Goal: Task Accomplishment & Management: Manage account settings

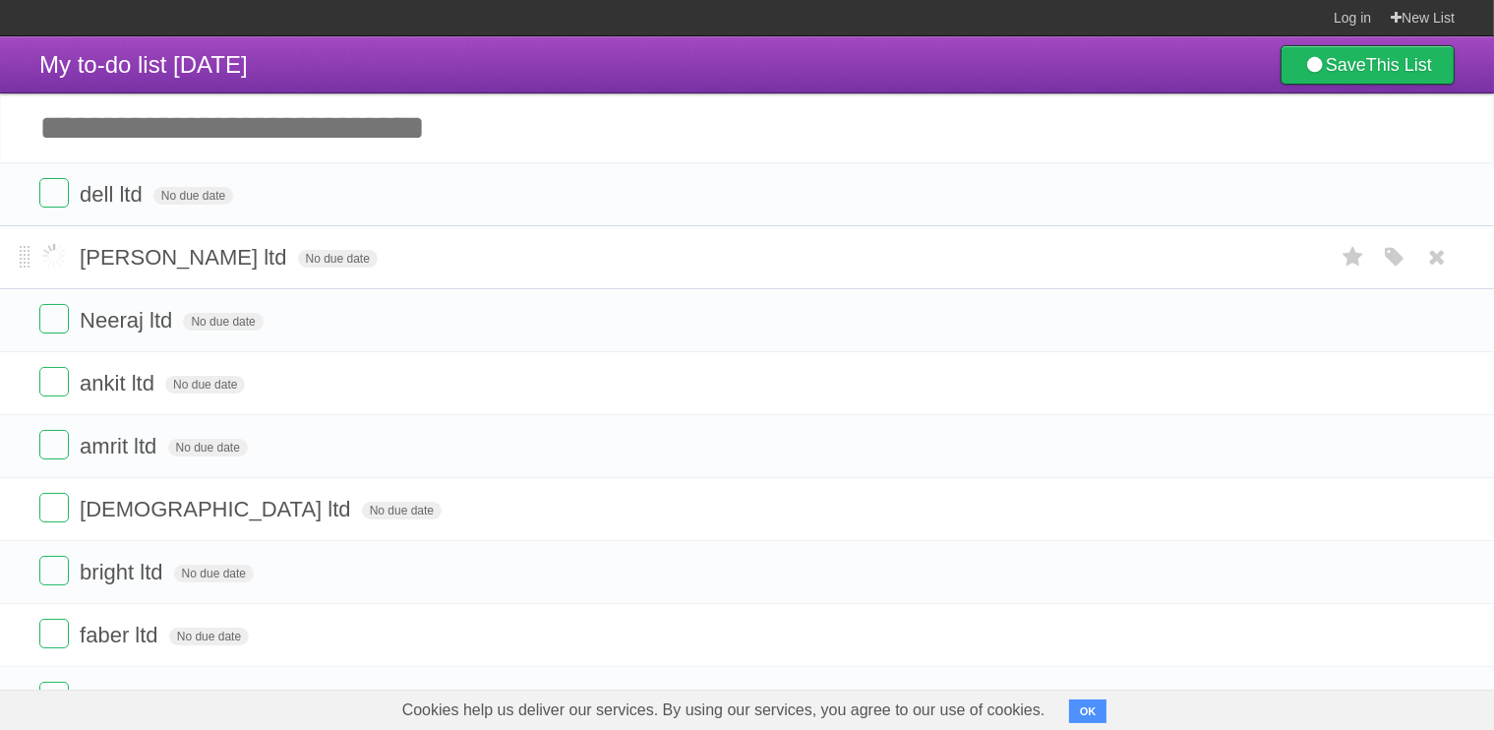
click at [51, 261] on label at bounding box center [53, 255] width 29 height 29
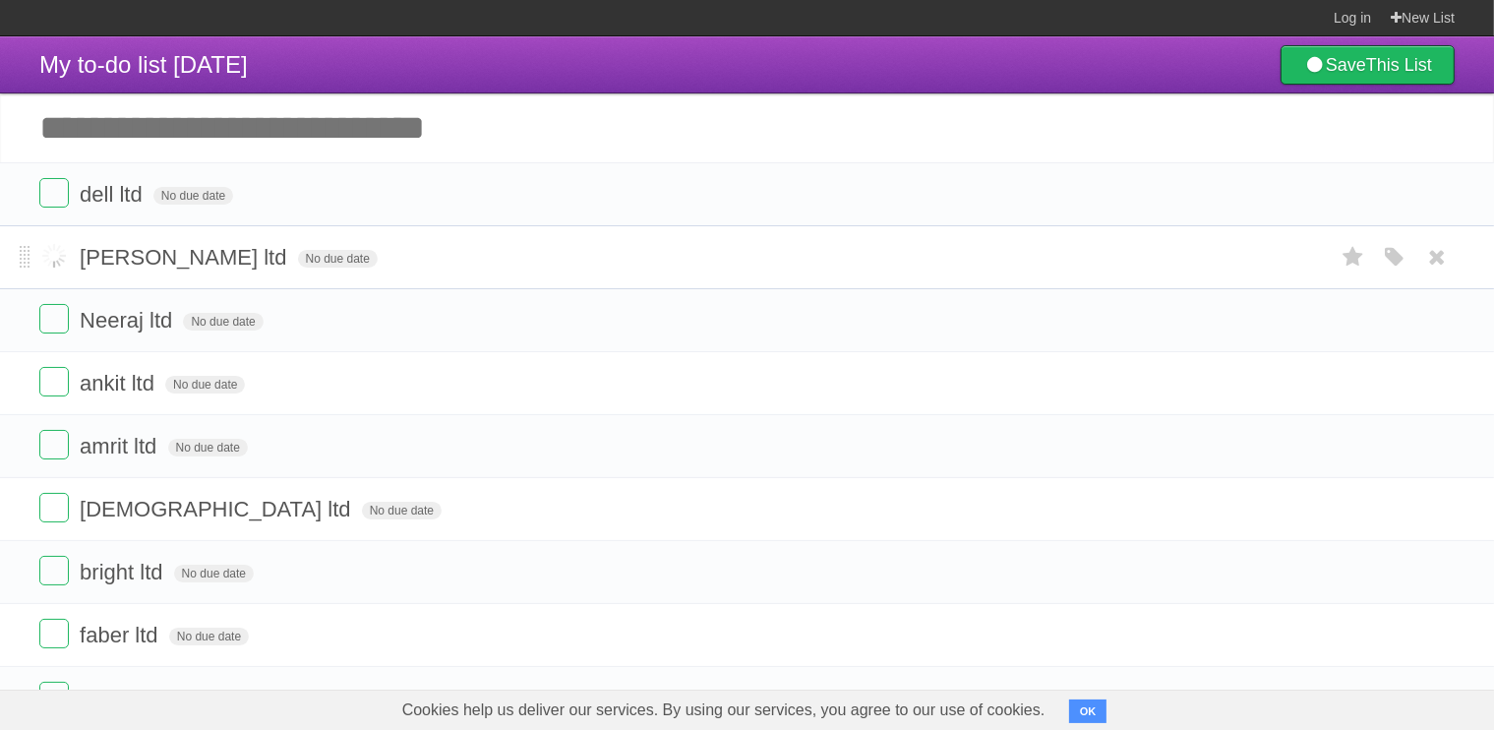
click at [51, 261] on label at bounding box center [53, 255] width 29 height 29
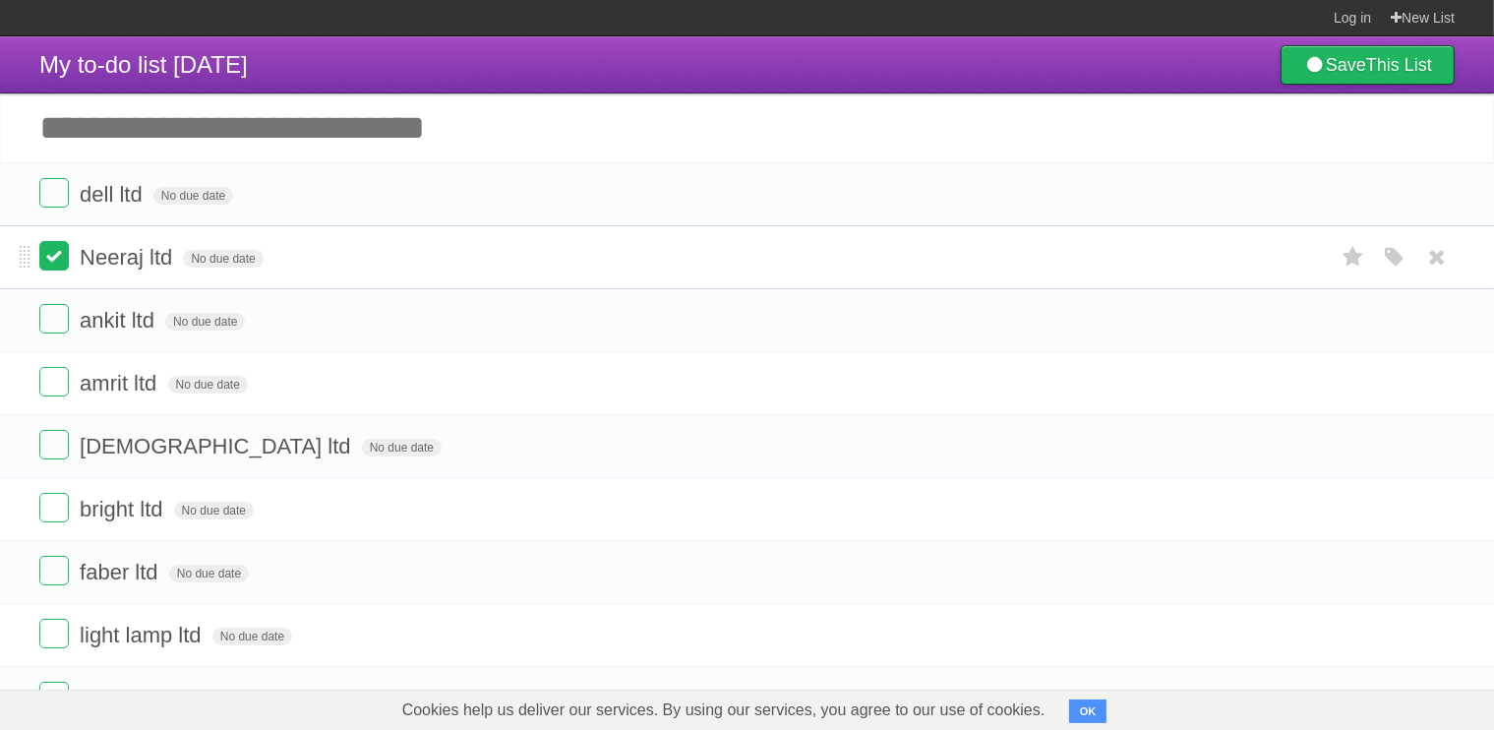
click at [51, 261] on label at bounding box center [53, 255] width 29 height 29
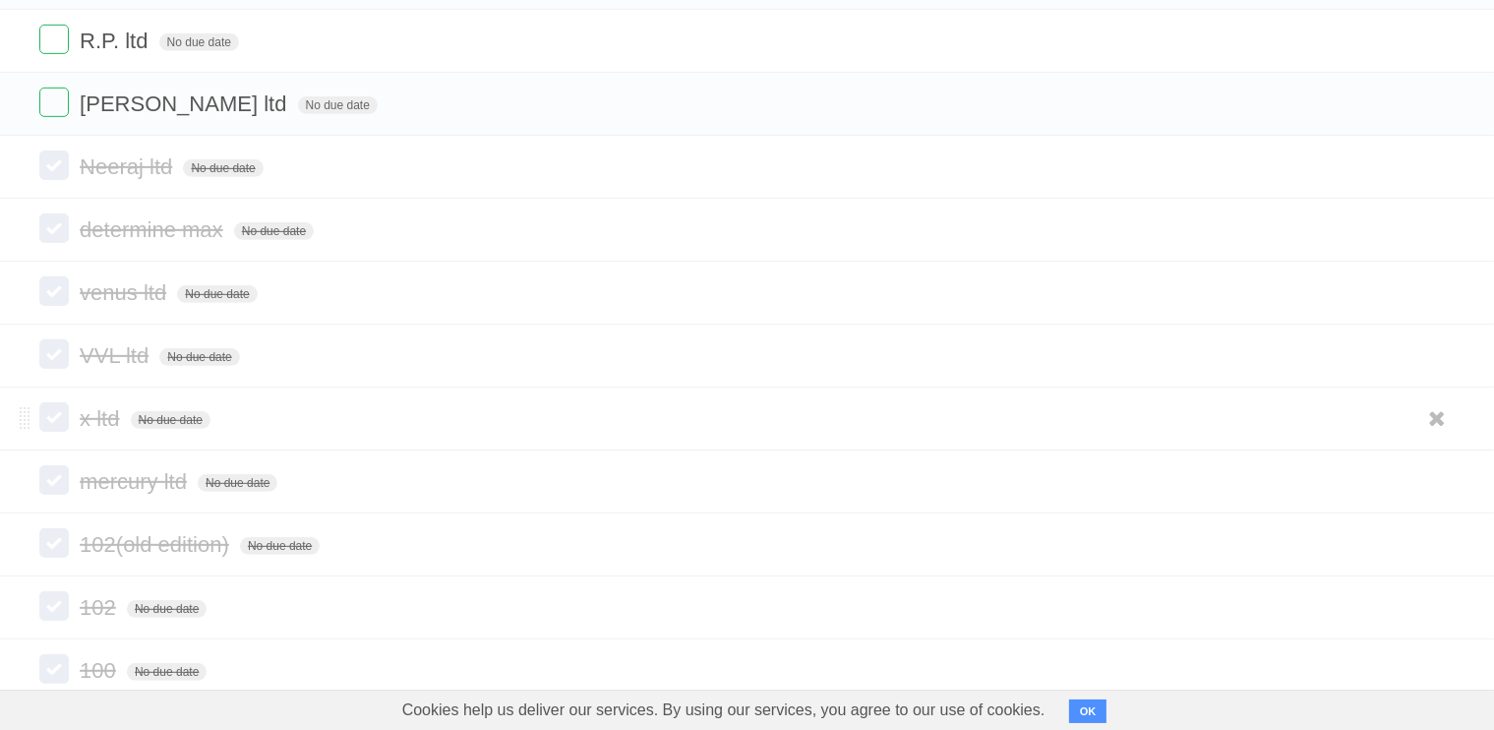
scroll to position [1021, 0]
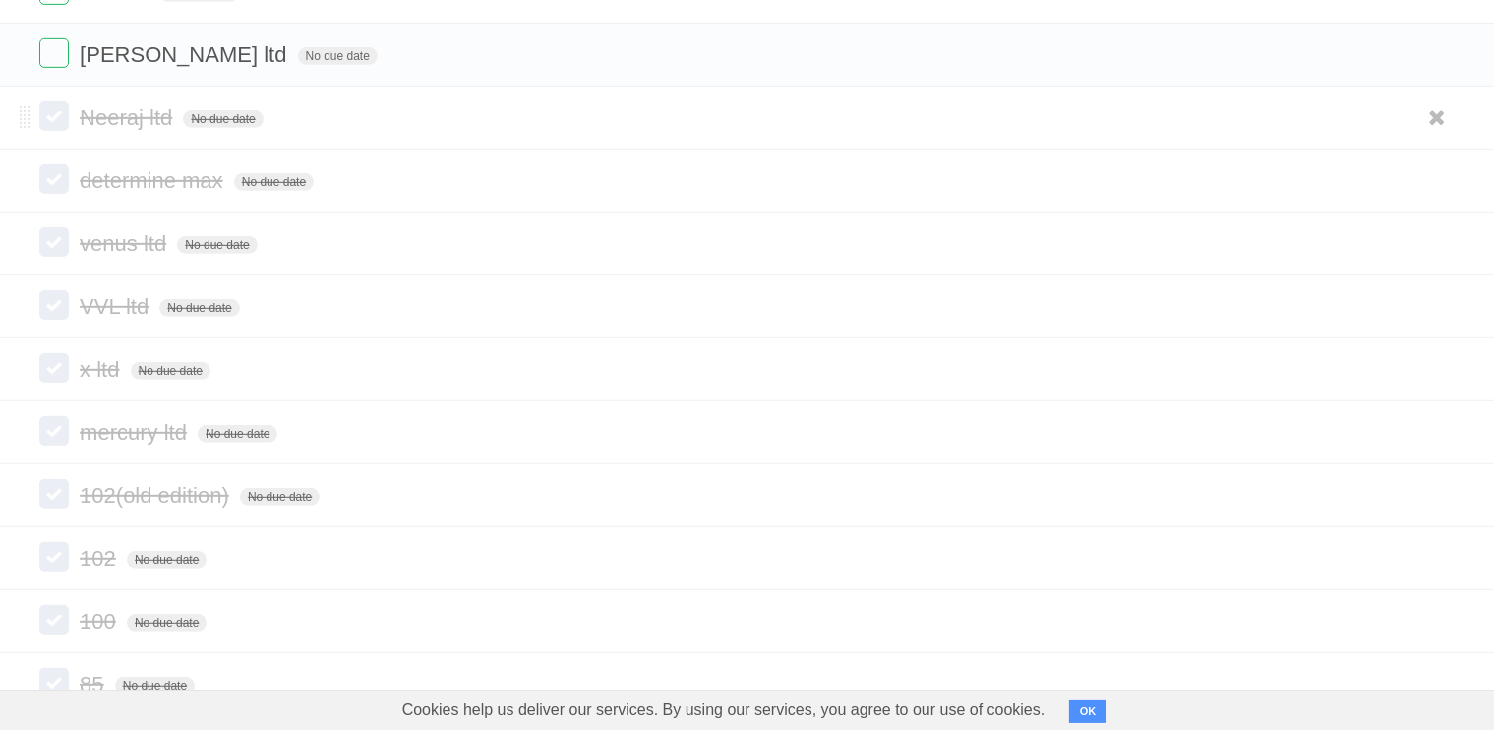
click at [39, 112] on label at bounding box center [53, 115] width 29 height 29
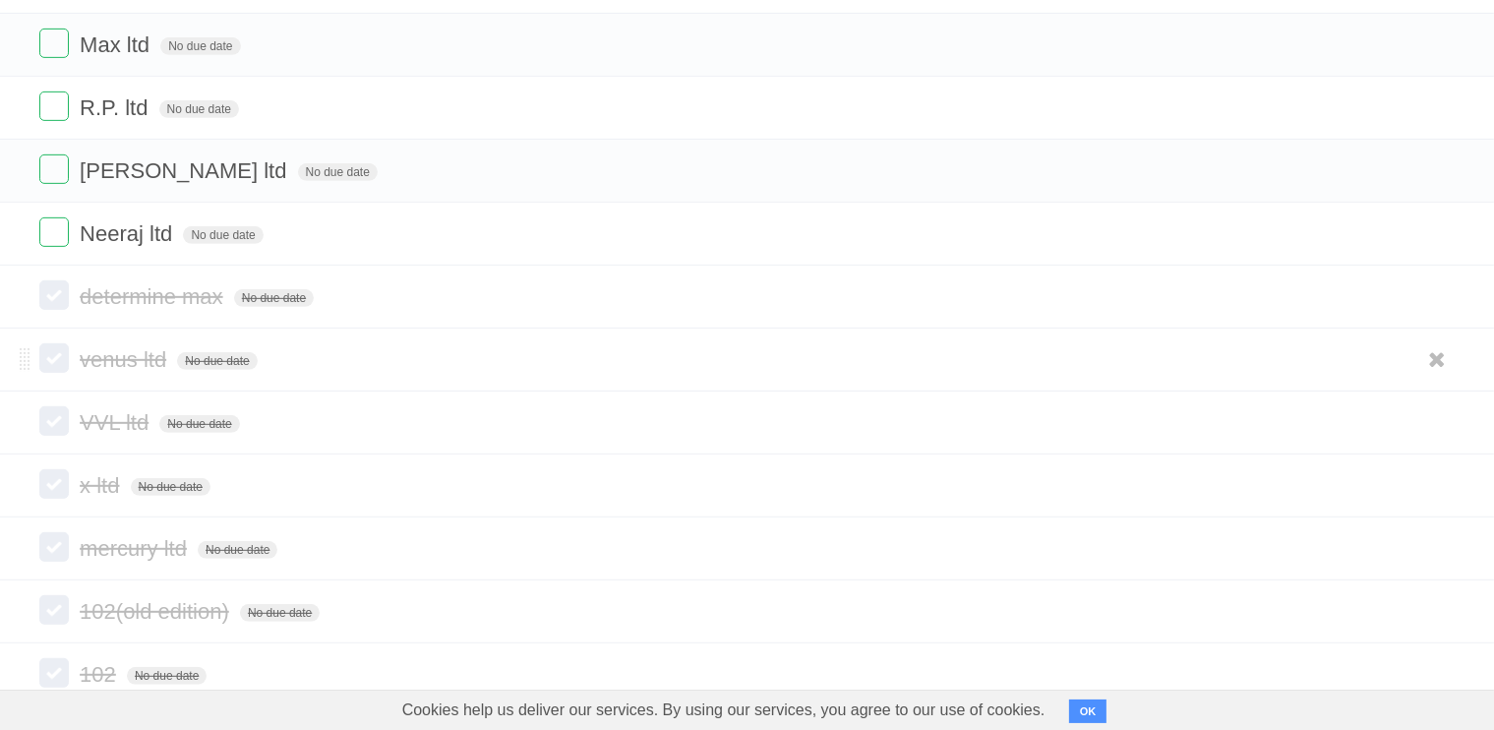
scroll to position [825, 0]
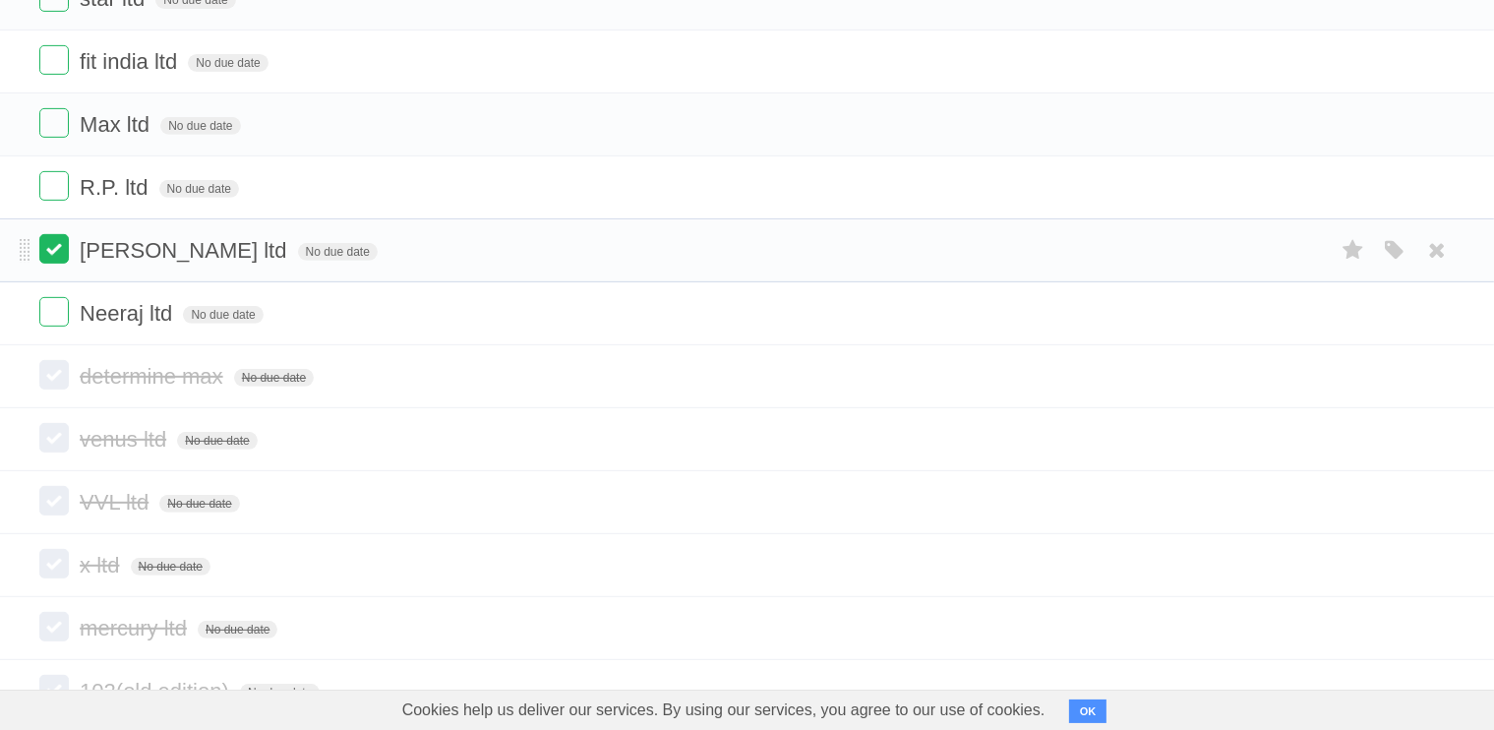
click at [39, 241] on label at bounding box center [53, 248] width 29 height 29
click at [153, 245] on span "[PERSON_NAME] ltd" at bounding box center [185, 250] width 211 height 25
click at [357, 265] on li "[PERSON_NAME] ltd No due date White Red Blue Green Purple Orange" at bounding box center [747, 250] width 1494 height 64
click at [157, 253] on span "[PERSON_NAME] ltd" at bounding box center [185, 250] width 211 height 25
click at [157, 253] on input "**********" at bounding box center [140, 252] width 121 height 26
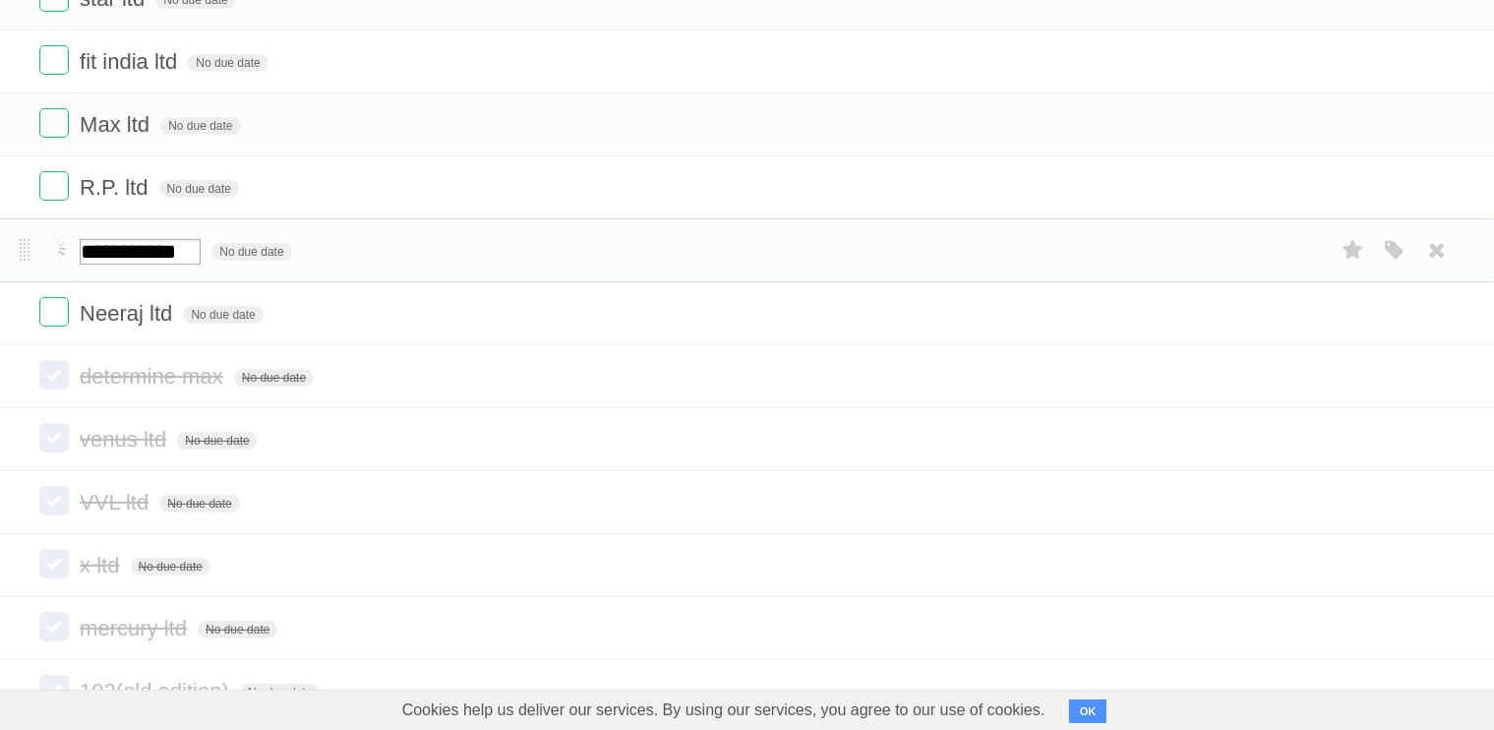
click at [201, 247] on input "**********" at bounding box center [140, 252] width 121 height 26
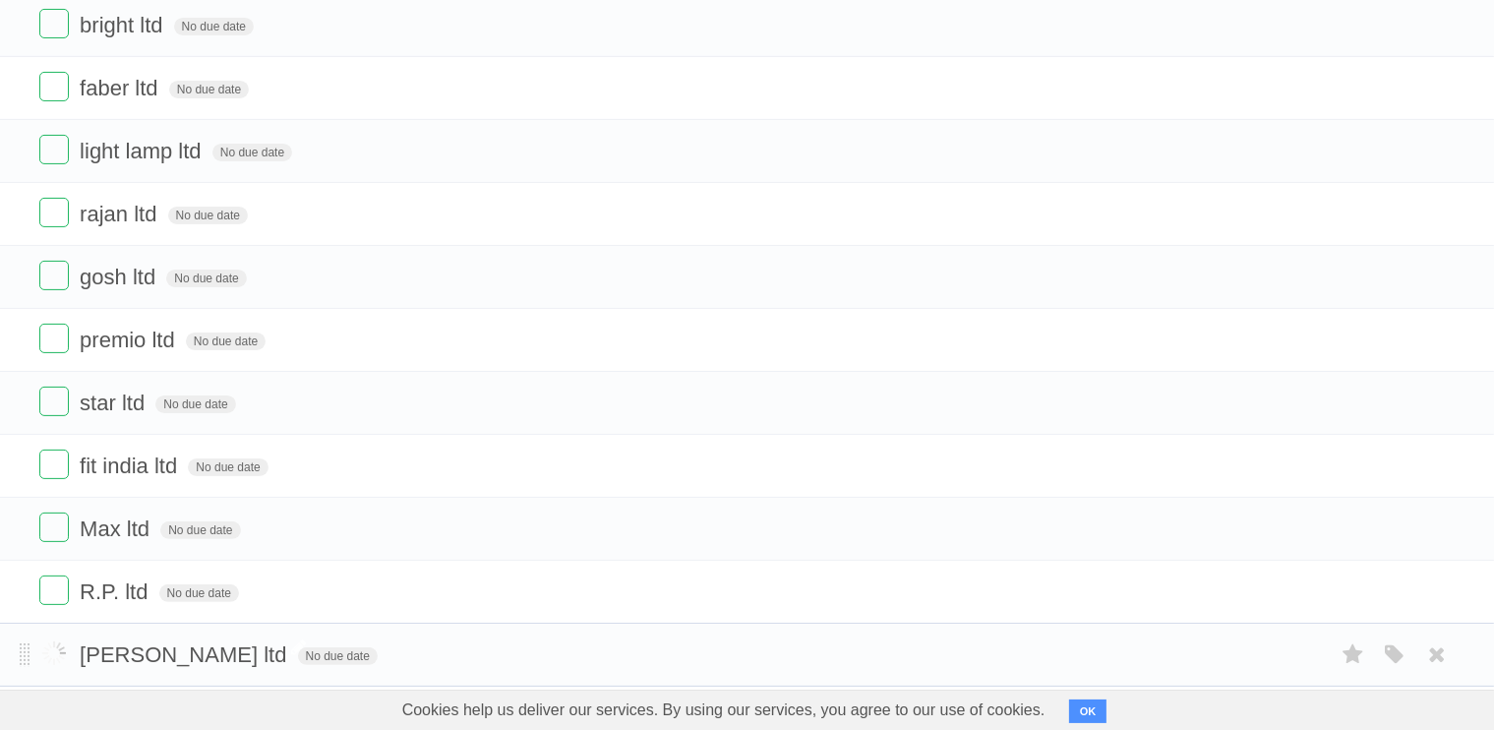
scroll to position [420, 0]
click at [490, 526] on form "Max ltd No due date White Red Blue Green Purple Orange" at bounding box center [746, 529] width 1415 height 32
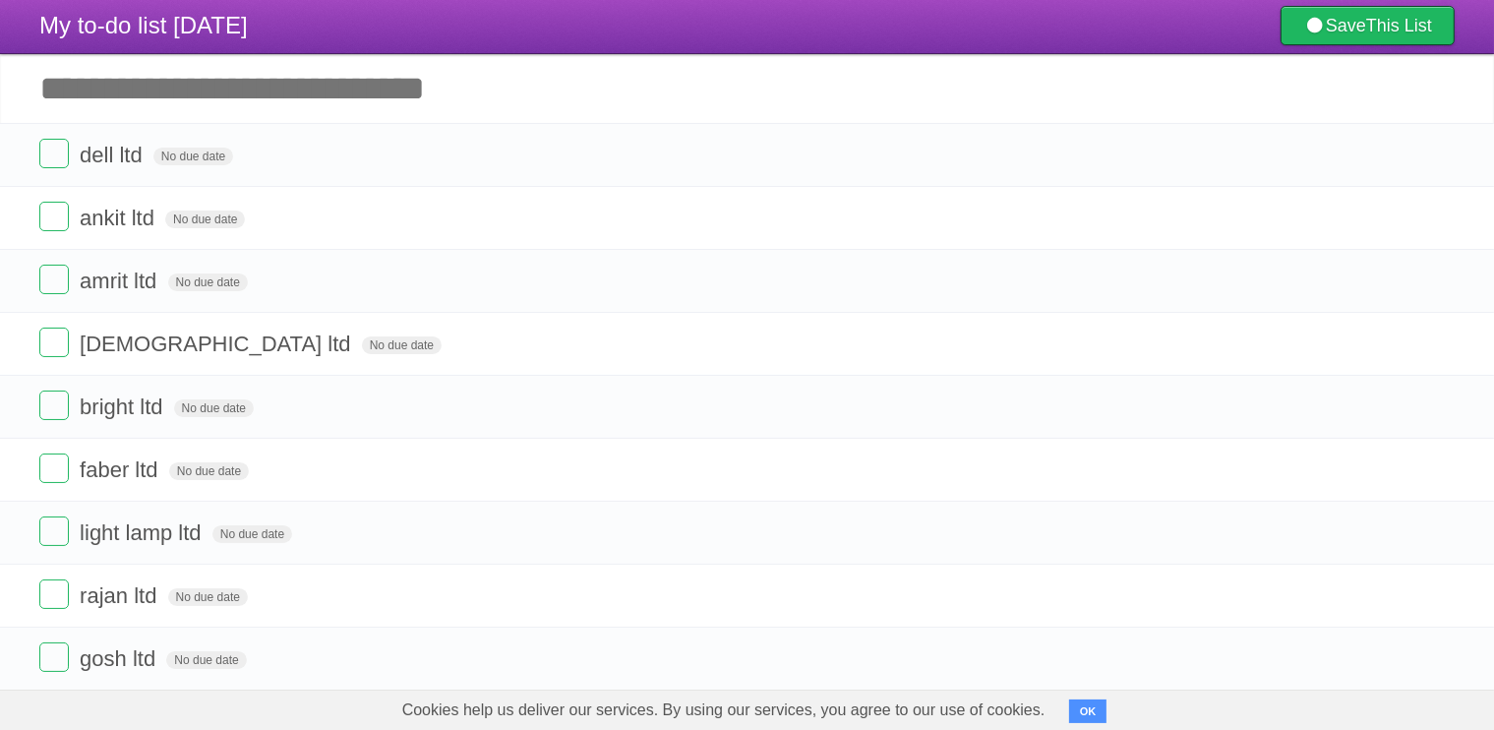
scroll to position [38, 0]
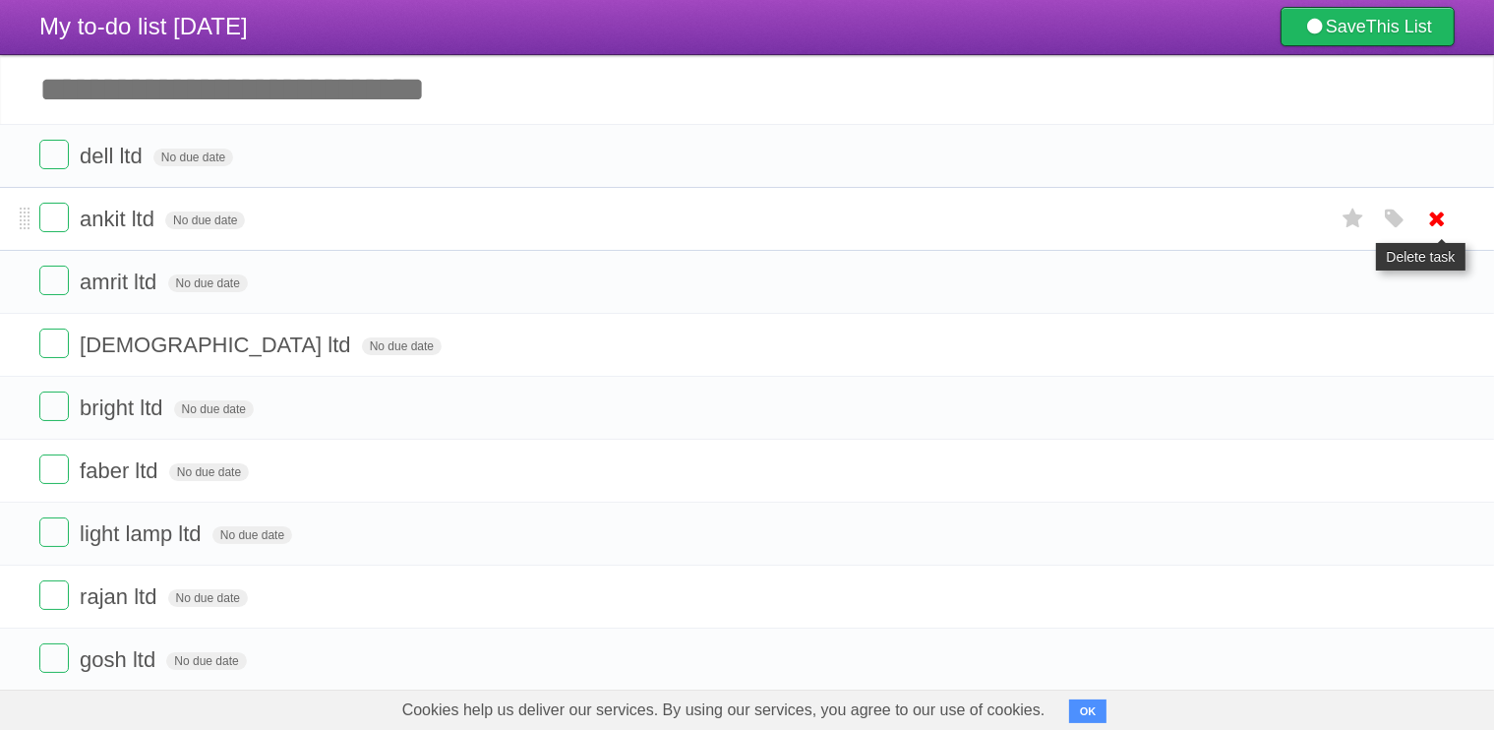
click at [1444, 208] on icon at bounding box center [1437, 219] width 28 height 32
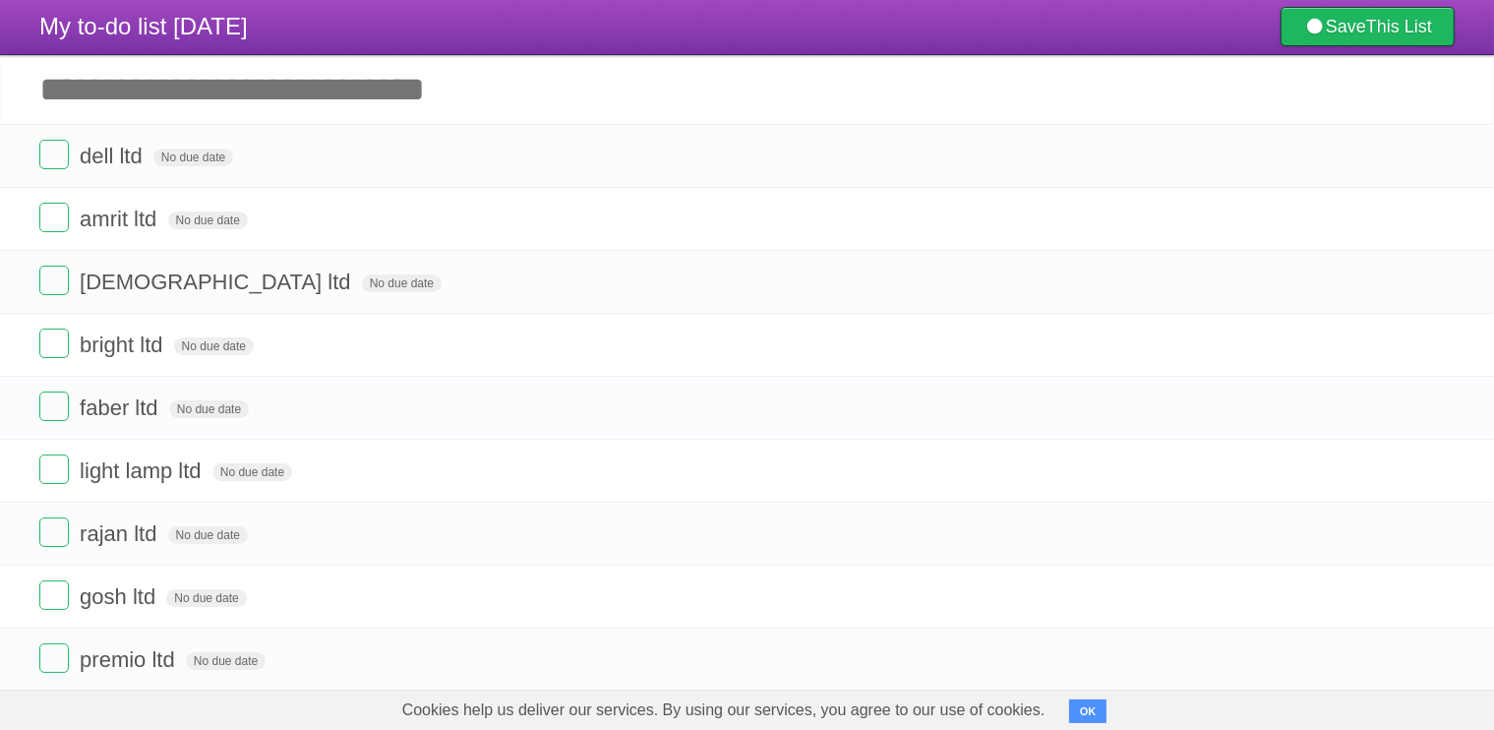
click at [1440, 215] on icon at bounding box center [1437, 219] width 28 height 32
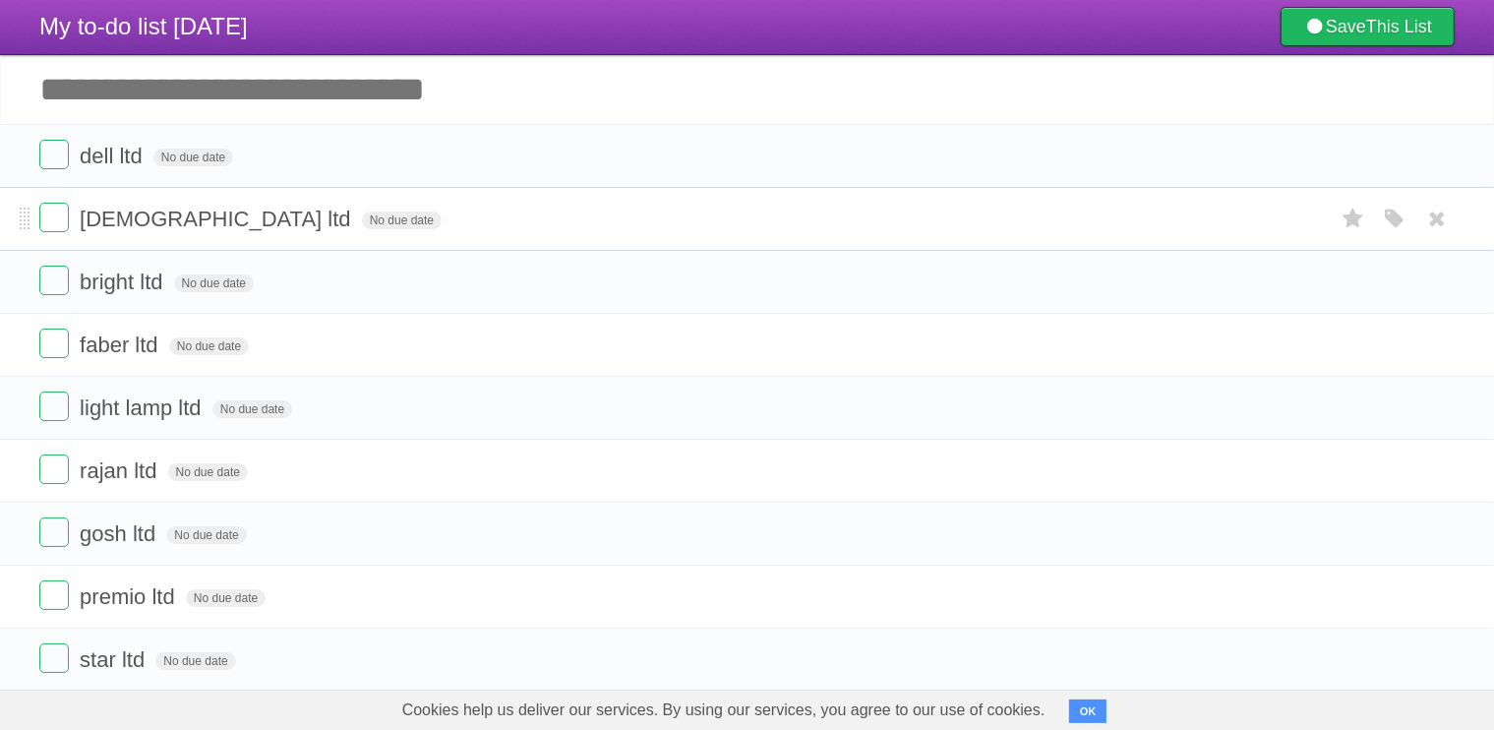
click at [1120, 215] on form "[DEMOGRAPHIC_DATA] ltd No due date White Red Blue Green Purple Orange" at bounding box center [746, 219] width 1415 height 32
click at [1054, 229] on form "[DEMOGRAPHIC_DATA] ltd No due date White Red Blue Green Purple Orange" at bounding box center [746, 219] width 1415 height 32
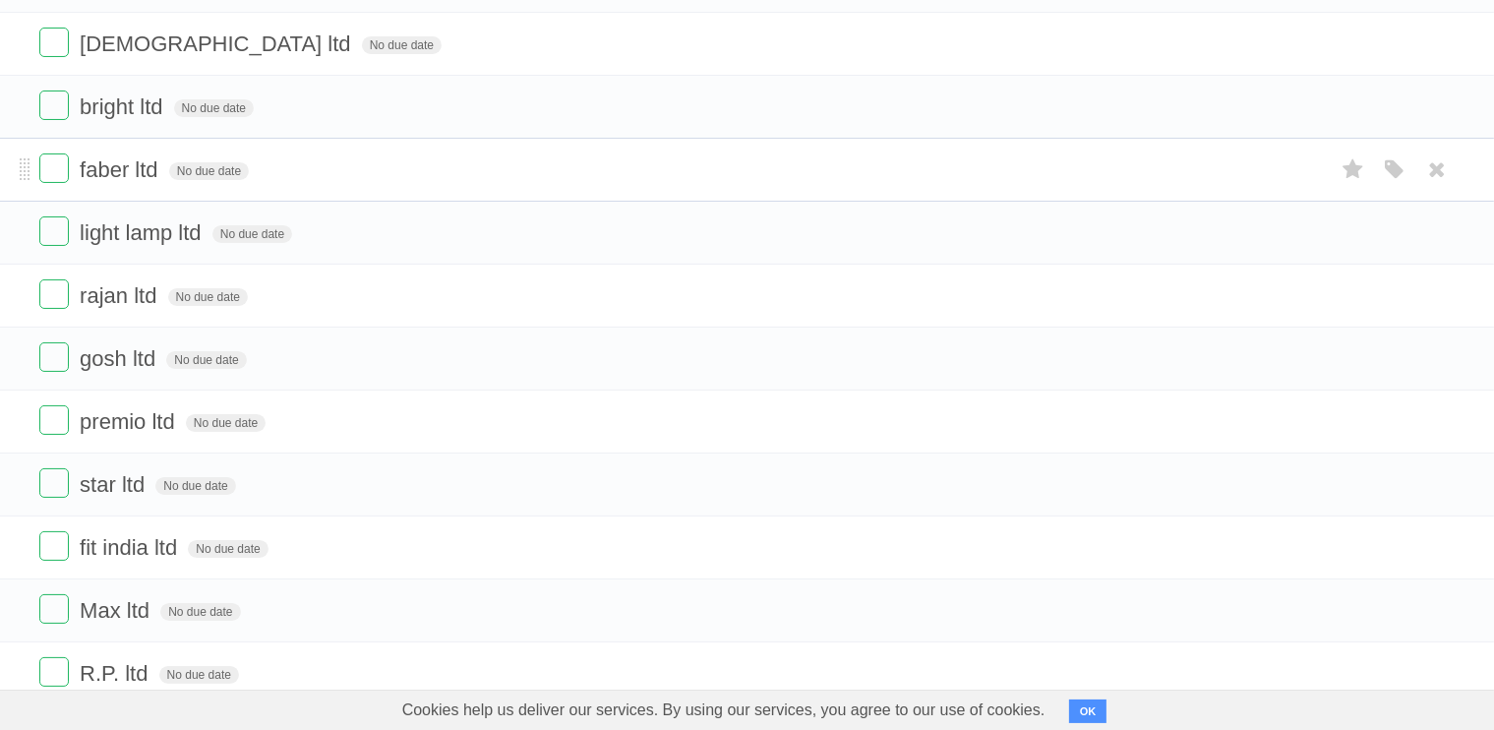
scroll to position [221, 0]
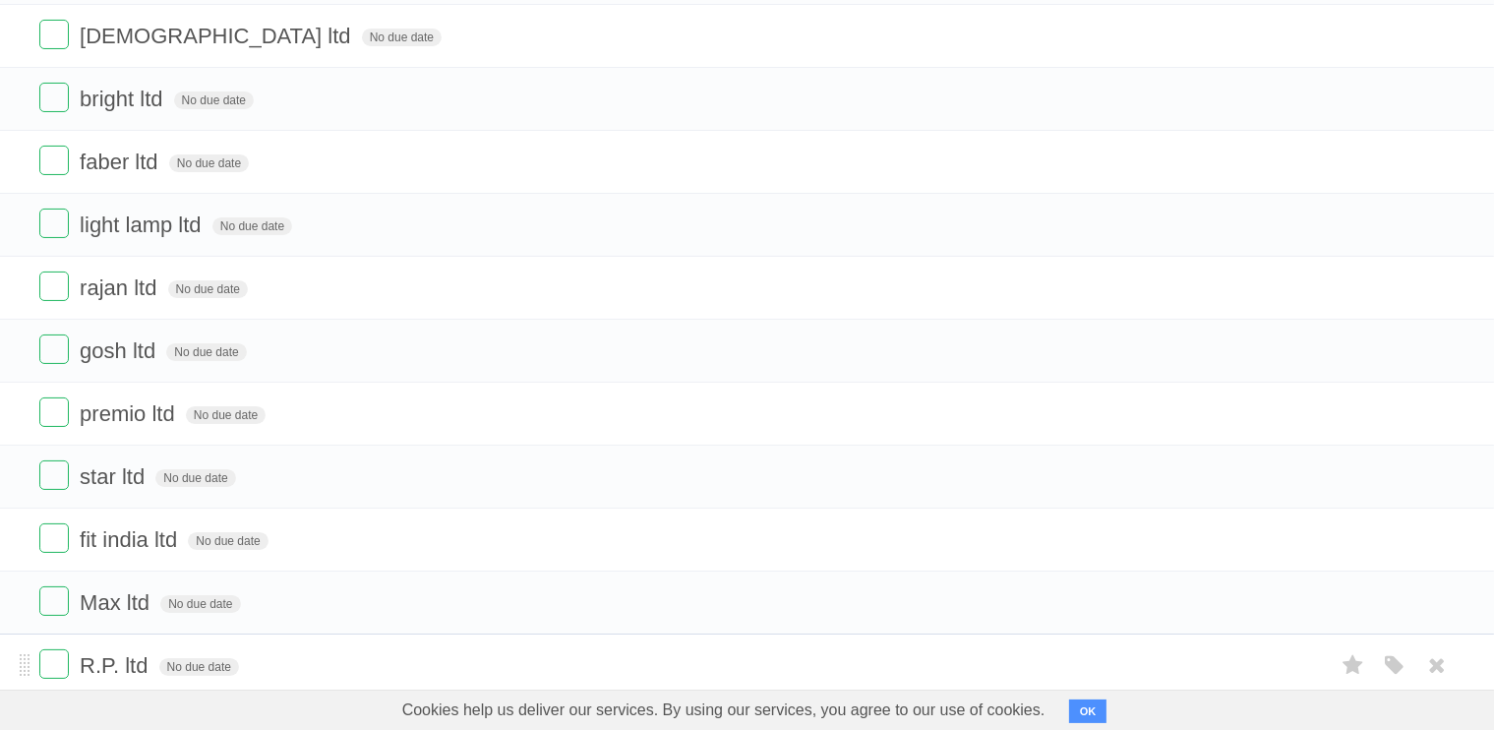
click at [991, 649] on form "R.P. ltd No due date White Red Blue Green Purple Orange" at bounding box center [746, 665] width 1415 height 32
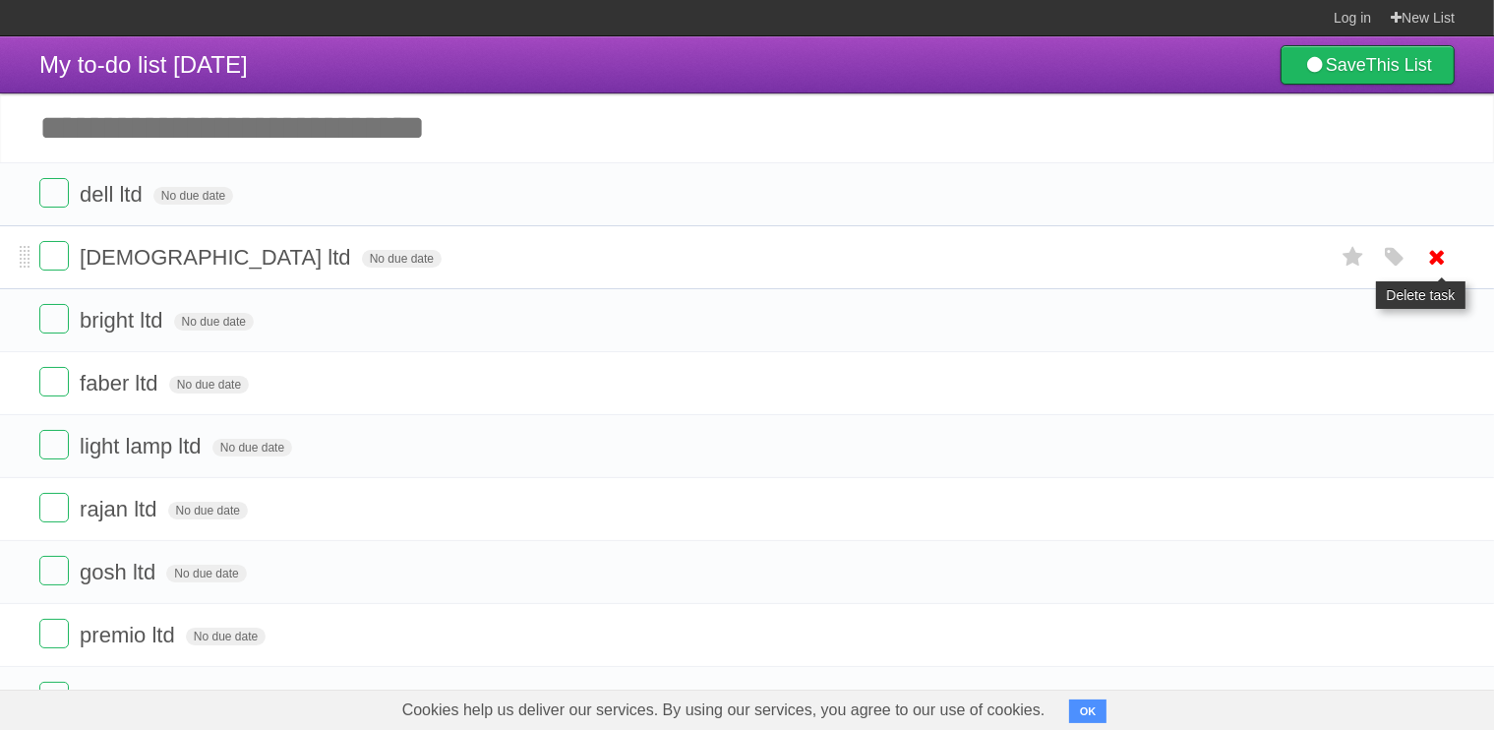
click at [1432, 260] on icon at bounding box center [1437, 257] width 28 height 32
click at [1430, 257] on icon at bounding box center [1437, 257] width 28 height 32
click at [1431, 259] on icon at bounding box center [1437, 257] width 28 height 32
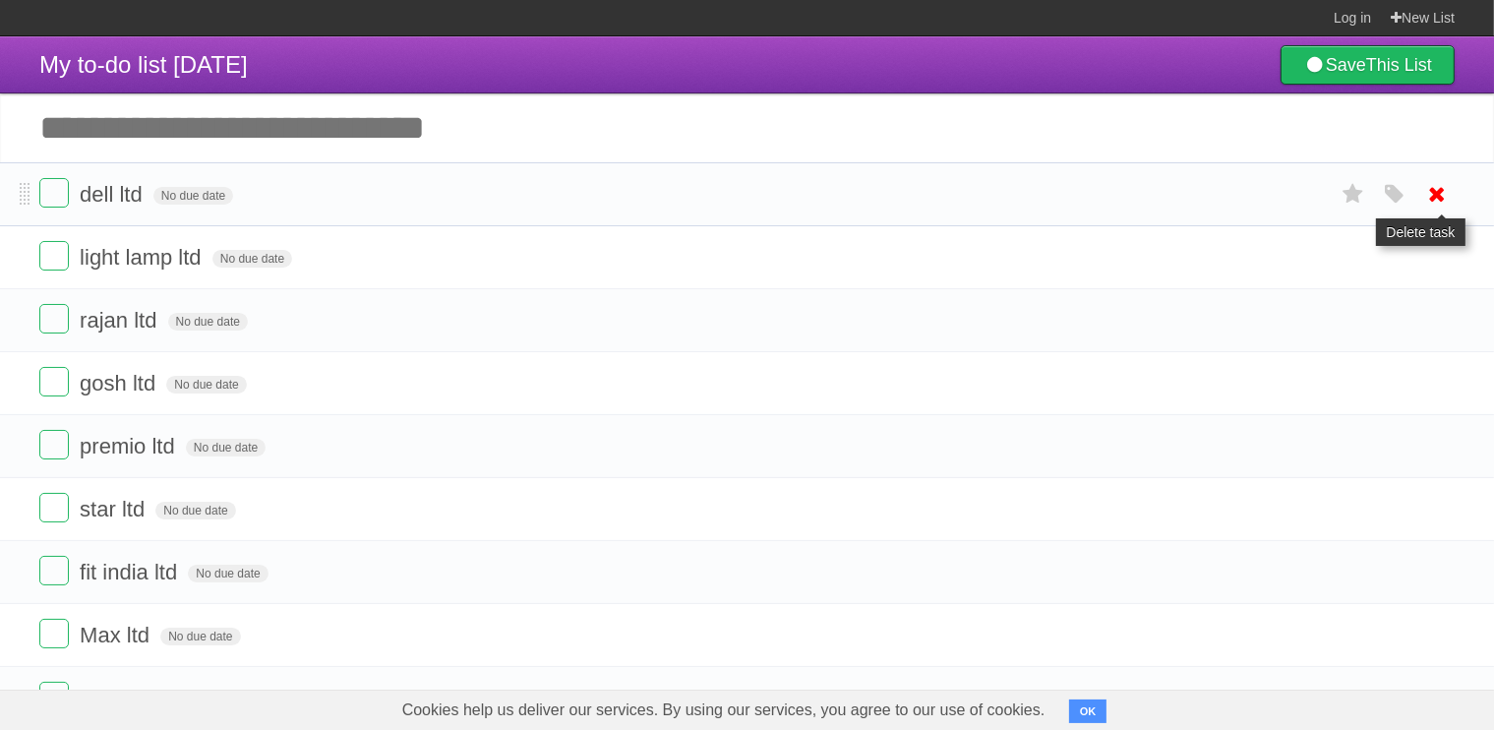
click at [1440, 200] on icon at bounding box center [1437, 194] width 28 height 32
click at [1437, 256] on icon at bounding box center [1437, 257] width 28 height 32
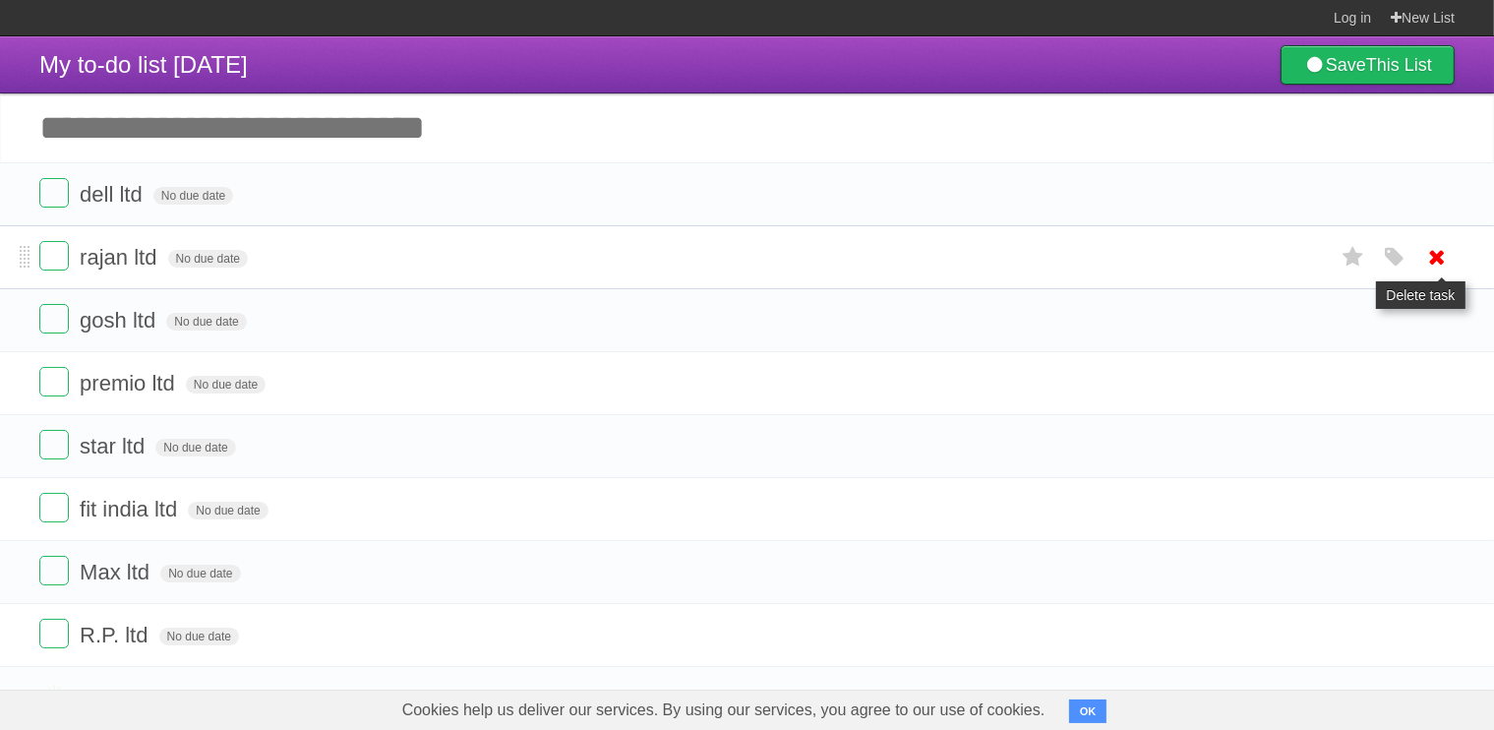
click at [1439, 256] on icon at bounding box center [1437, 257] width 28 height 32
click at [1432, 252] on icon at bounding box center [1437, 257] width 28 height 32
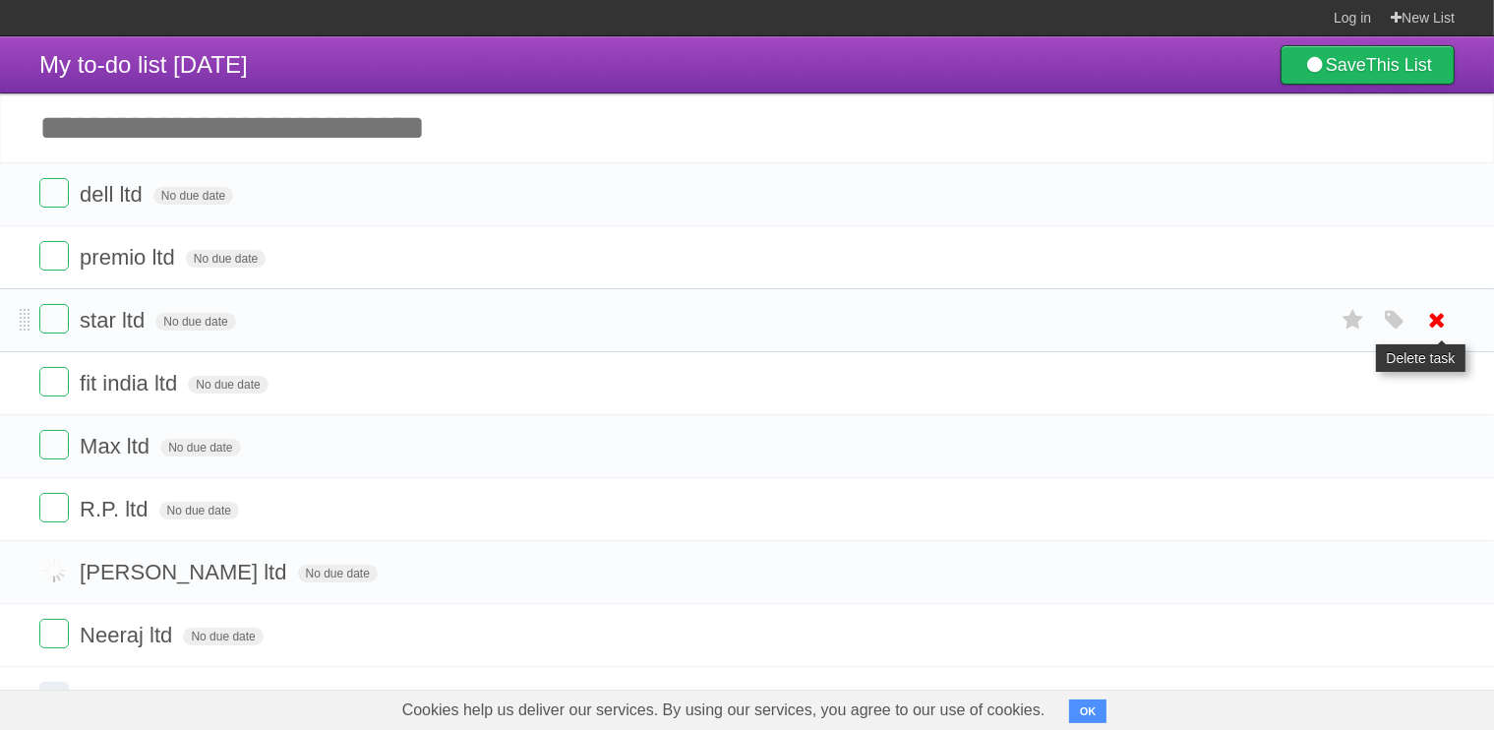
click at [1434, 322] on icon at bounding box center [1437, 320] width 28 height 32
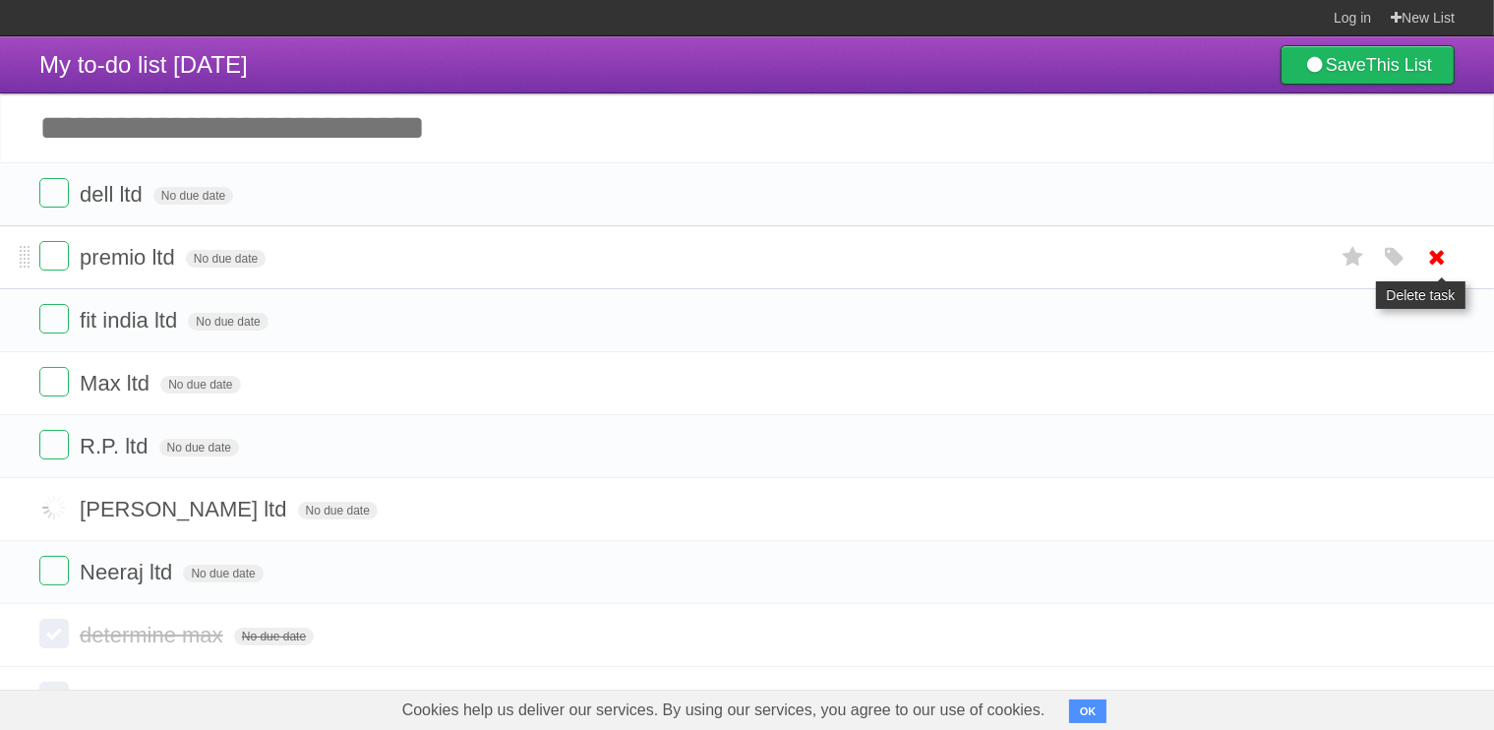
click at [1436, 259] on icon at bounding box center [1437, 257] width 28 height 32
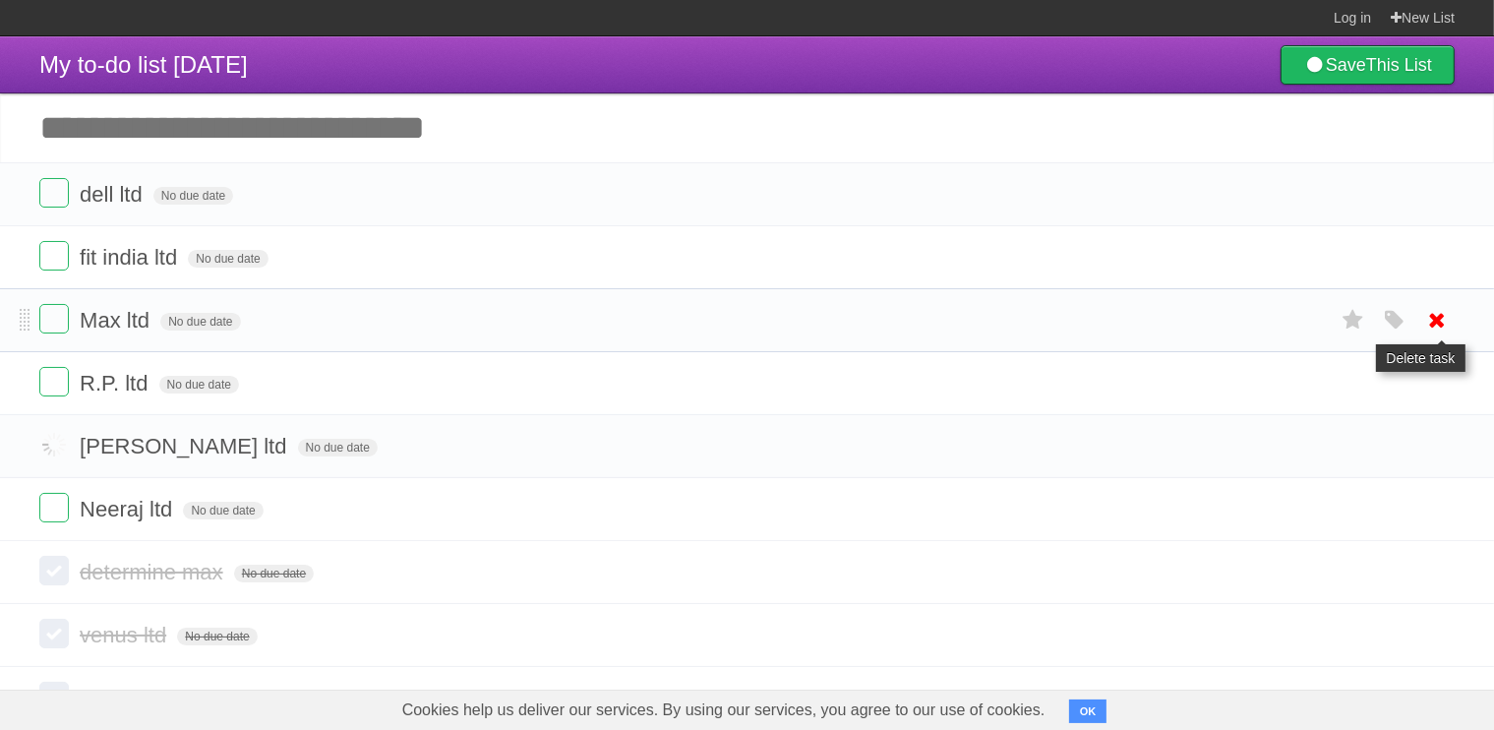
click at [1437, 320] on icon at bounding box center [1437, 320] width 28 height 32
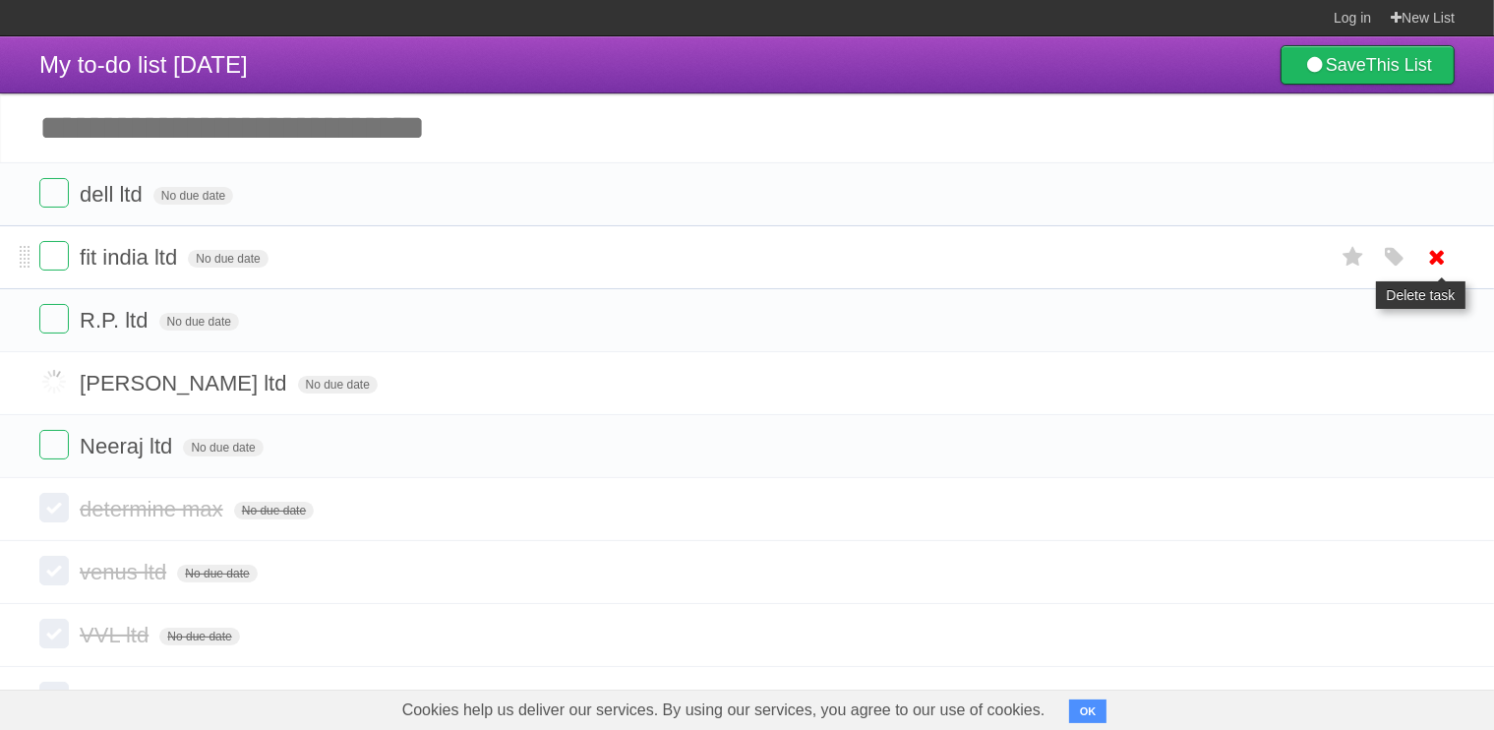
click at [1438, 263] on icon at bounding box center [1437, 257] width 28 height 32
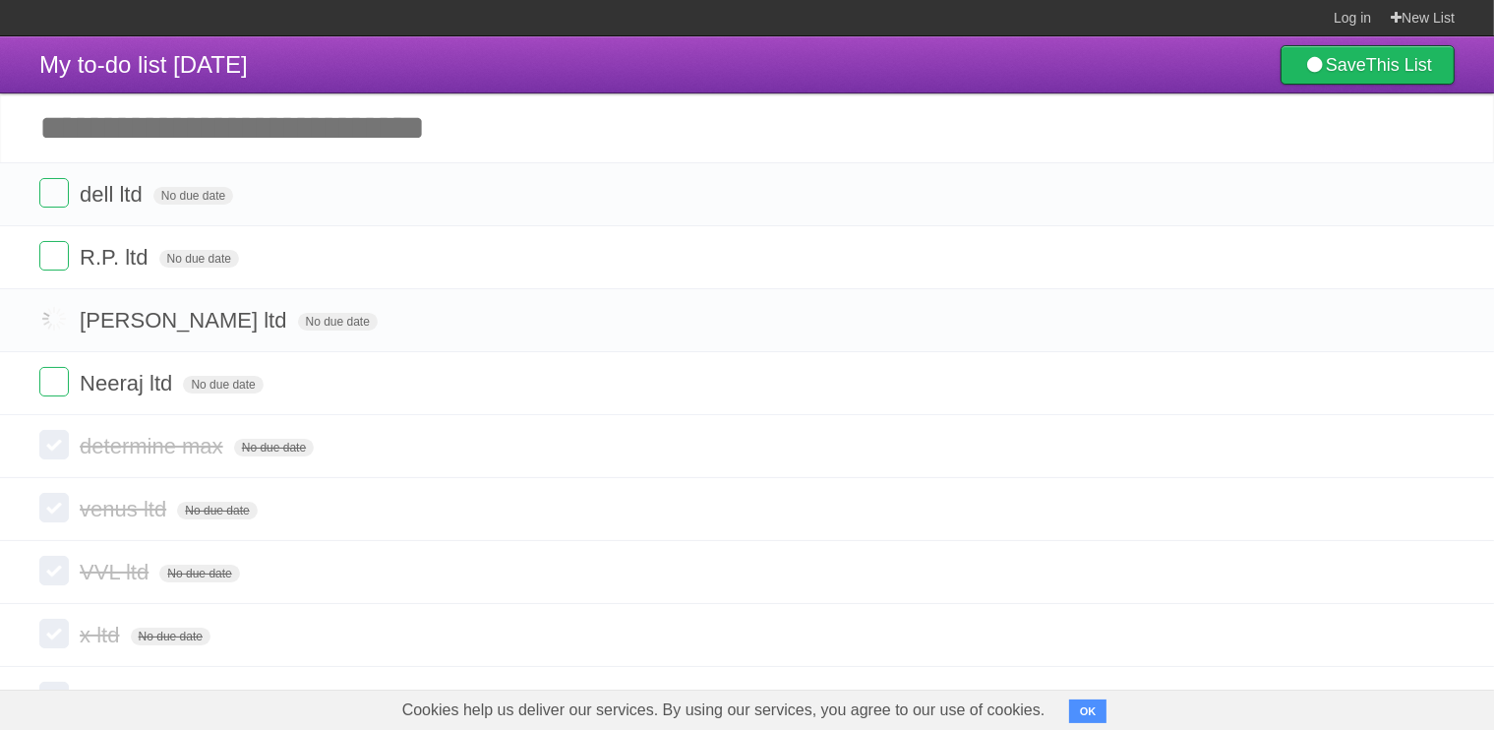
click at [1438, 263] on icon at bounding box center [1437, 257] width 28 height 32
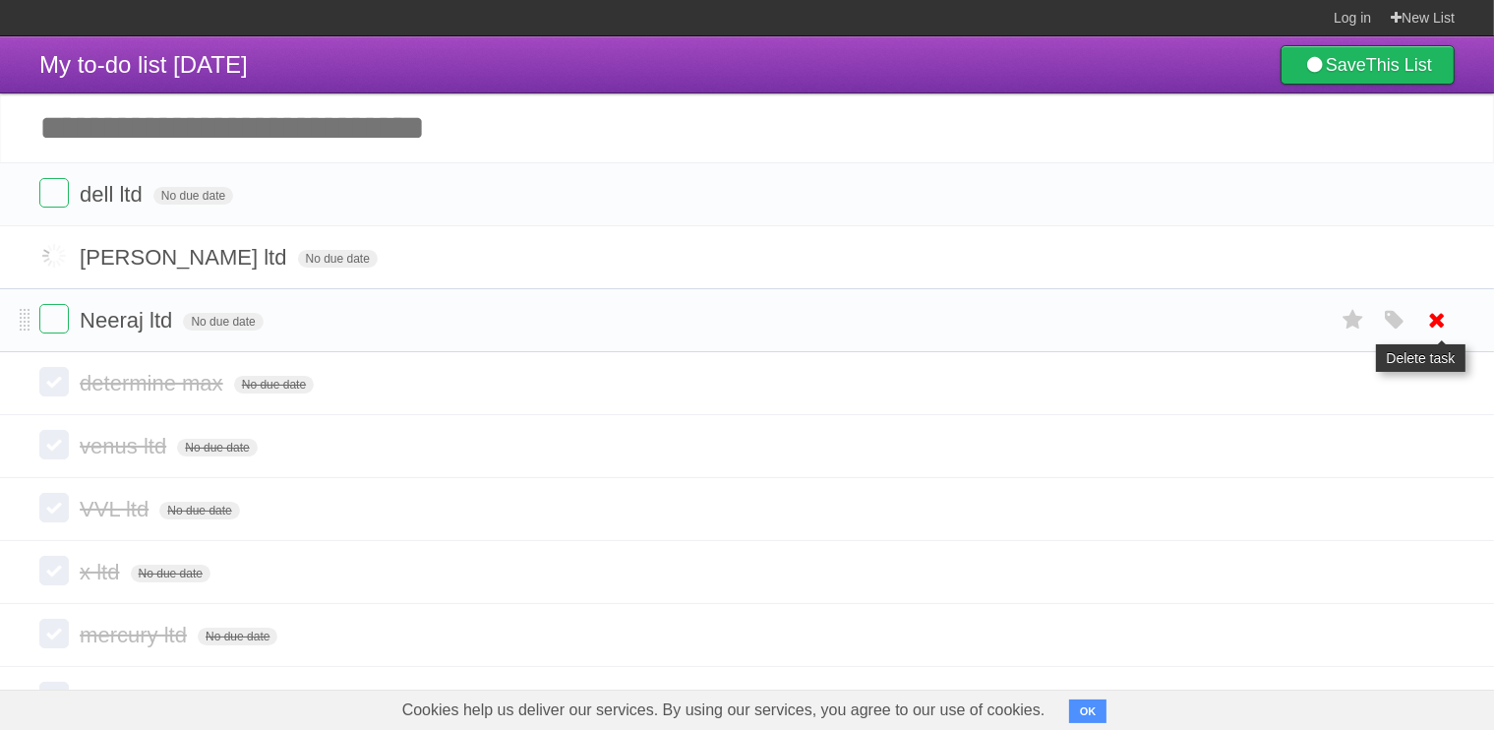
click at [1435, 325] on icon at bounding box center [1437, 320] width 28 height 32
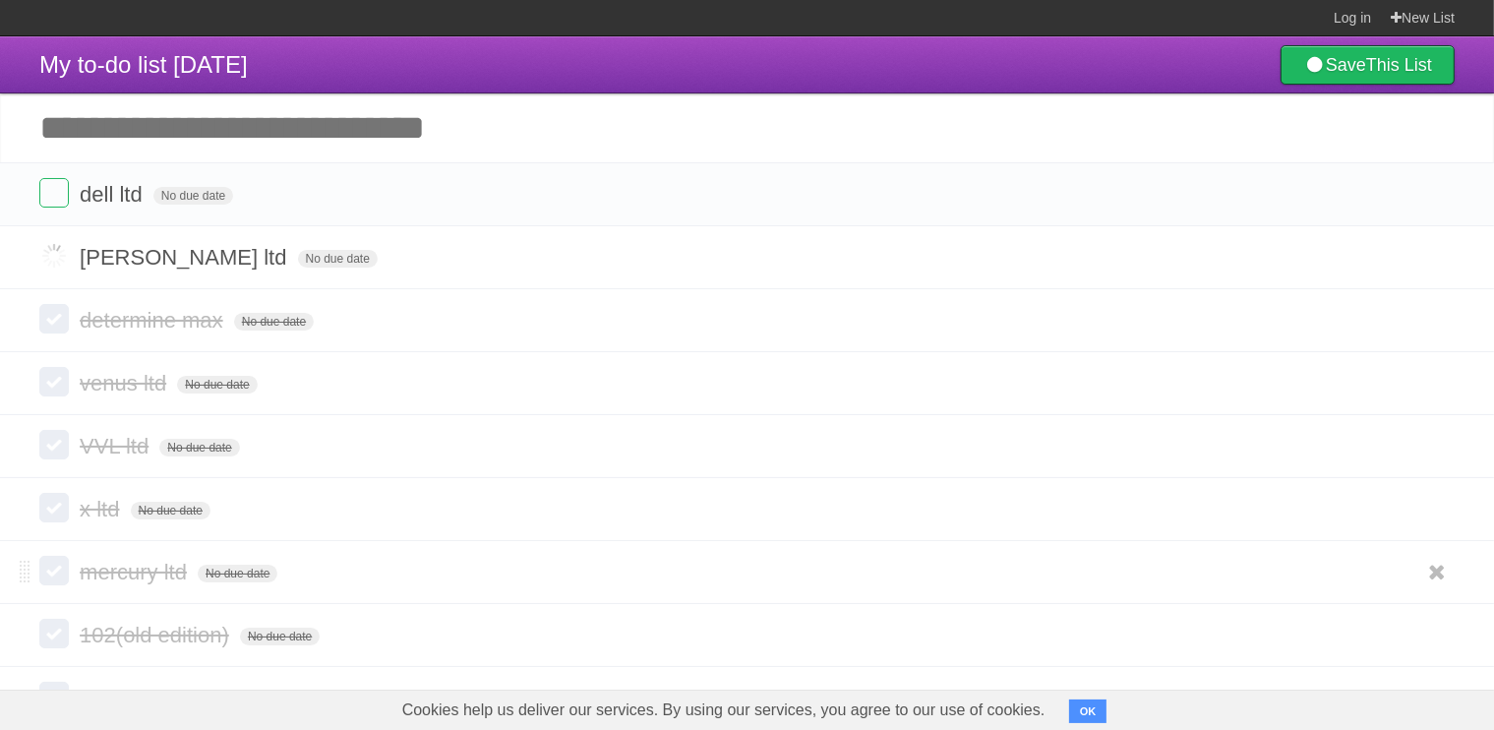
click at [371, 561] on form "mercury ltd No due date White Red Blue Green Purple Orange" at bounding box center [746, 572] width 1415 height 32
click at [47, 204] on label at bounding box center [53, 192] width 29 height 29
click at [55, 194] on label at bounding box center [53, 192] width 29 height 29
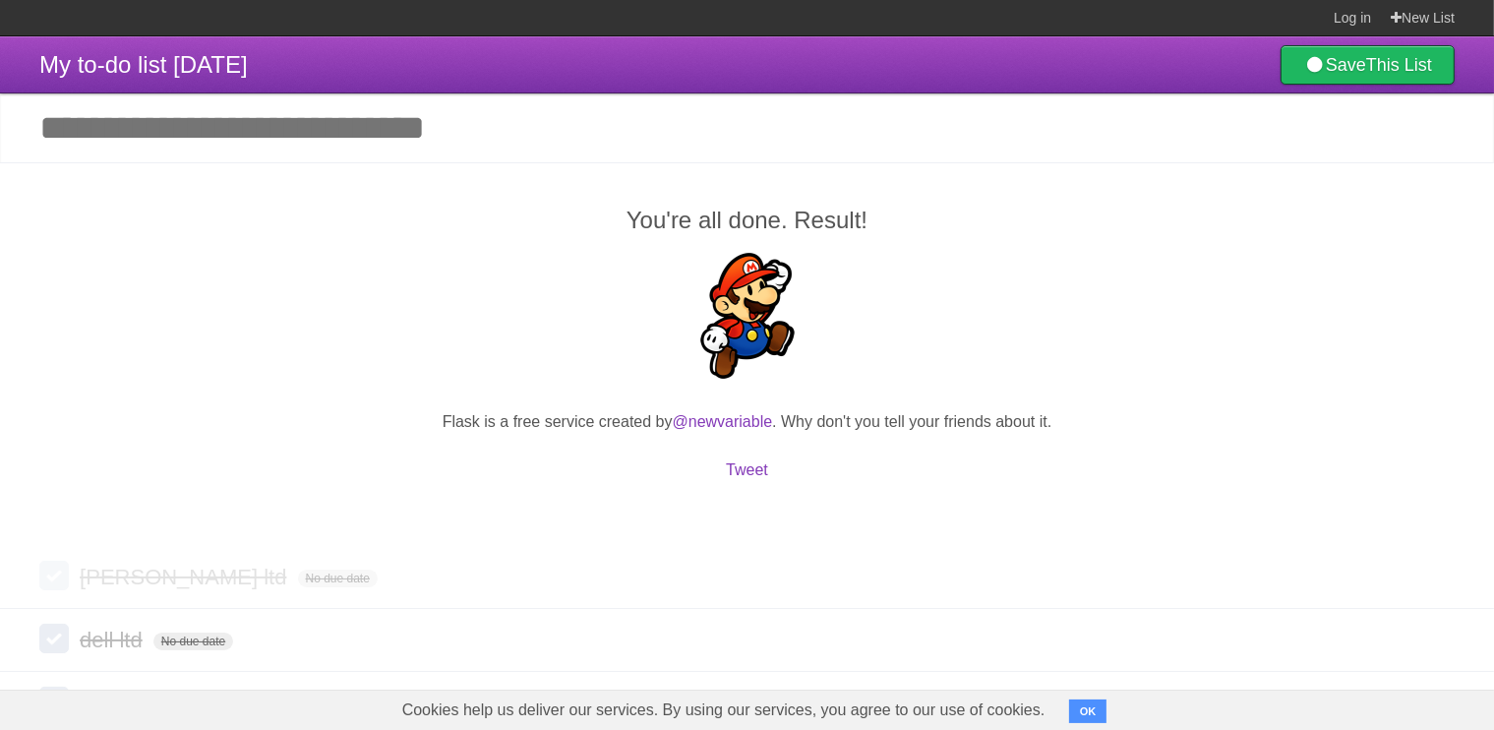
click at [55, 194] on div "You're all done. Result! Flask is a free service created by @newvariable . Why …" at bounding box center [747, 353] width 1494 height 383
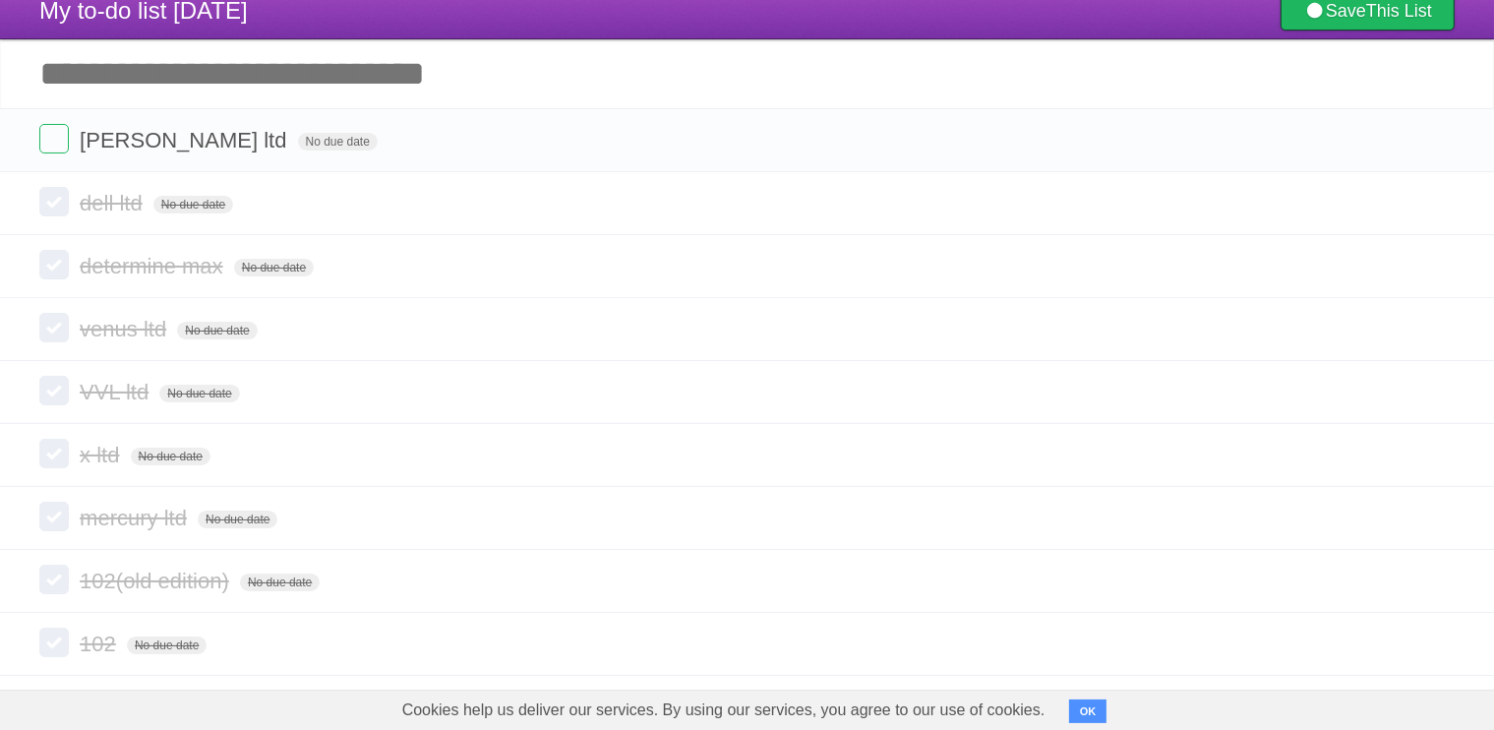
scroll to position [51, 0]
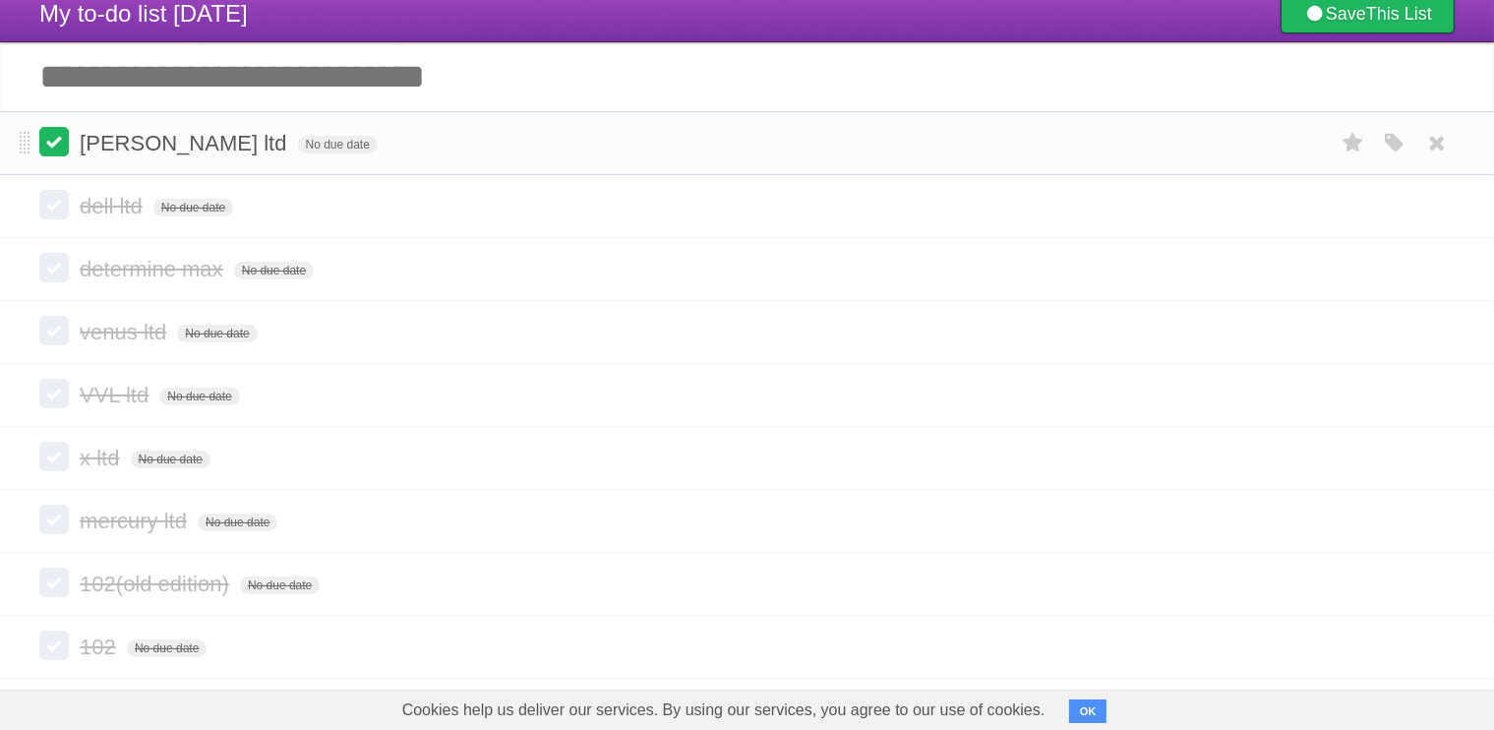
click at [59, 134] on label at bounding box center [53, 141] width 29 height 29
click at [70, 140] on form "[PERSON_NAME] ltd No due date White Red Blue Green Purple Orange" at bounding box center [746, 143] width 1415 height 32
click at [45, 135] on label at bounding box center [53, 141] width 29 height 29
